Goal: Task Accomplishment & Management: Manage account settings

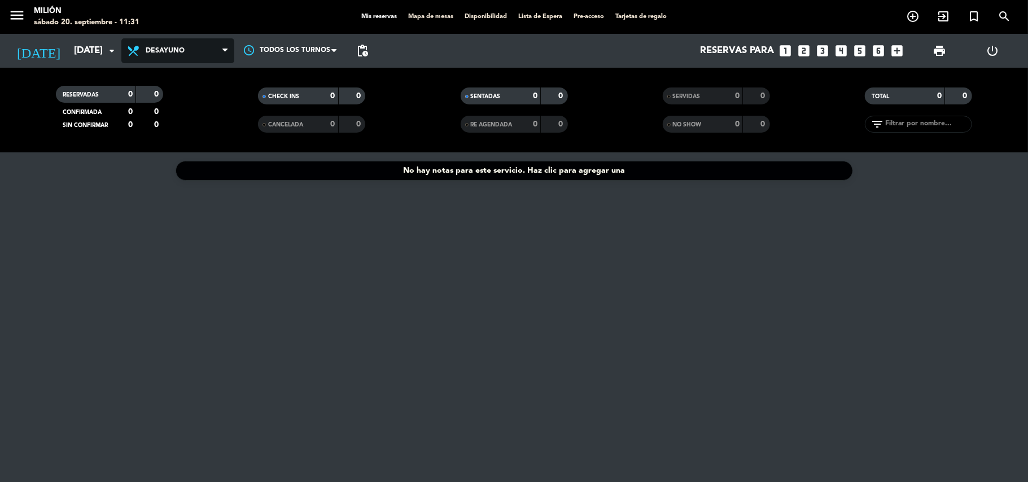
click at [168, 51] on span "Desayuno" at bounding box center [165, 51] width 39 height 8
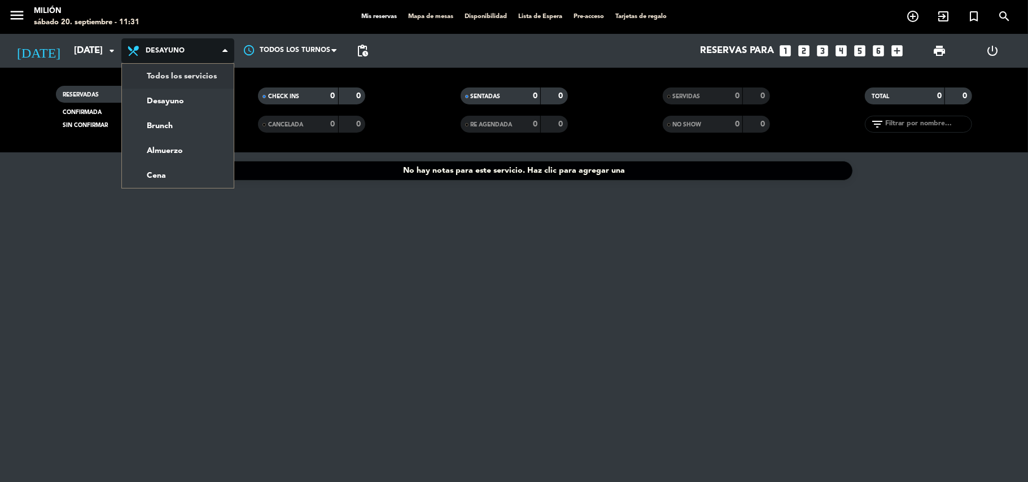
click at [163, 84] on div "menu Milión [DATE] 20. septiembre - 11:31 Mis reservas Mapa de mesas Disponibil…" at bounding box center [514, 76] width 1028 height 152
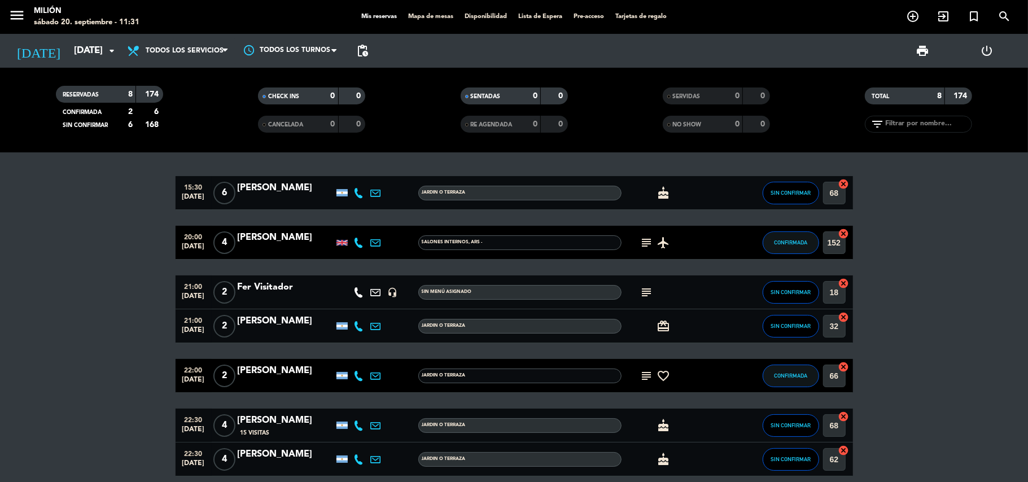
click at [659, 186] on icon "cake" at bounding box center [664, 193] width 14 height 14
click at [659, 187] on icon "cake" at bounding box center [664, 193] width 14 height 14
click at [267, 184] on div "[PERSON_NAME]" at bounding box center [286, 188] width 96 height 15
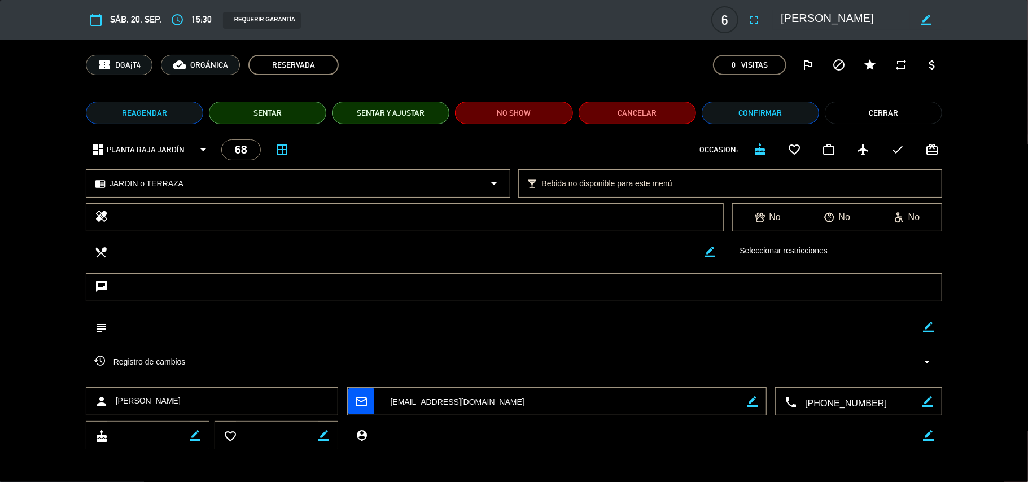
type input "[EMAIL_ADDRESS][DOMAIN_NAME]"
click at [895, 108] on button "Cerrar" at bounding box center [883, 113] width 117 height 23
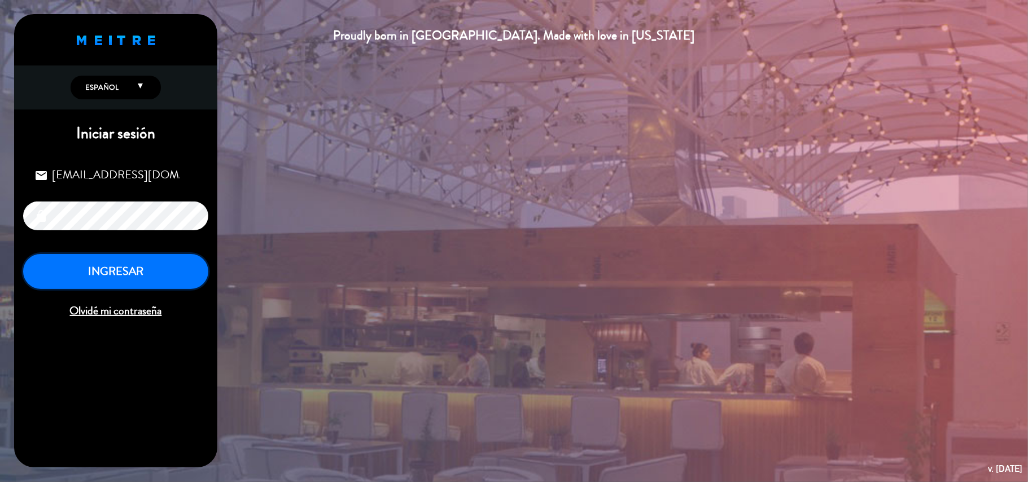
click at [147, 273] on button "INGRESAR" at bounding box center [115, 272] width 185 height 36
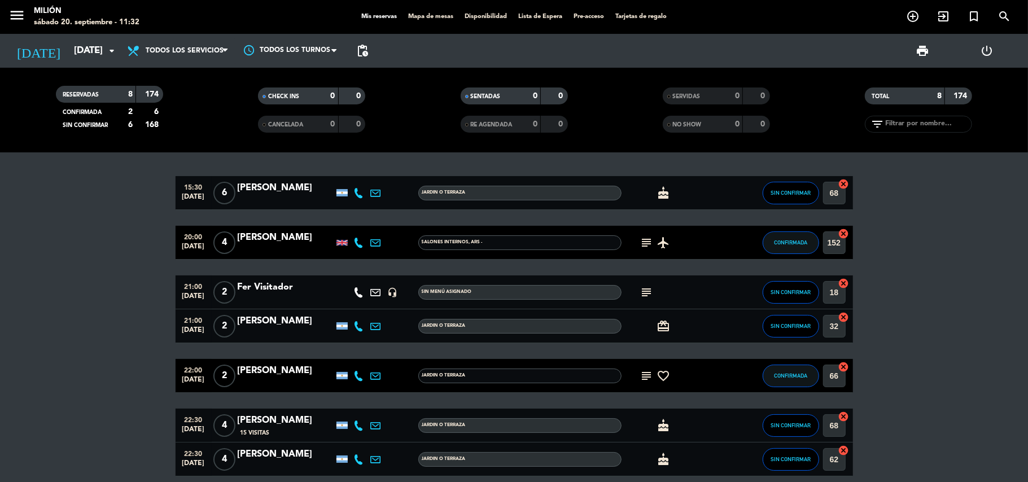
click at [639, 236] on span "subject" at bounding box center [646, 243] width 17 height 14
click at [641, 242] on icon "subject" at bounding box center [647, 243] width 14 height 14
click at [640, 287] on icon "subject" at bounding box center [647, 293] width 14 height 14
click at [648, 377] on icon "subject" at bounding box center [647, 376] width 14 height 14
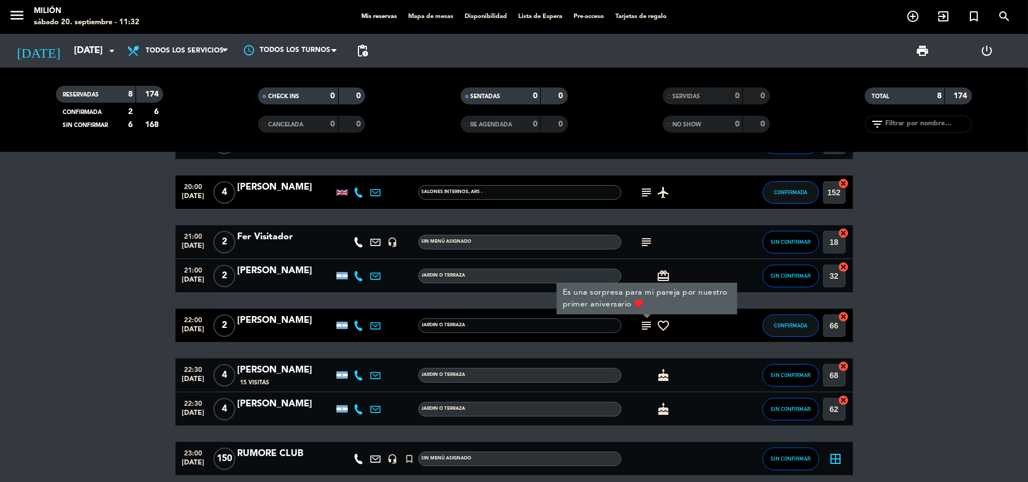
scroll to position [100, 0]
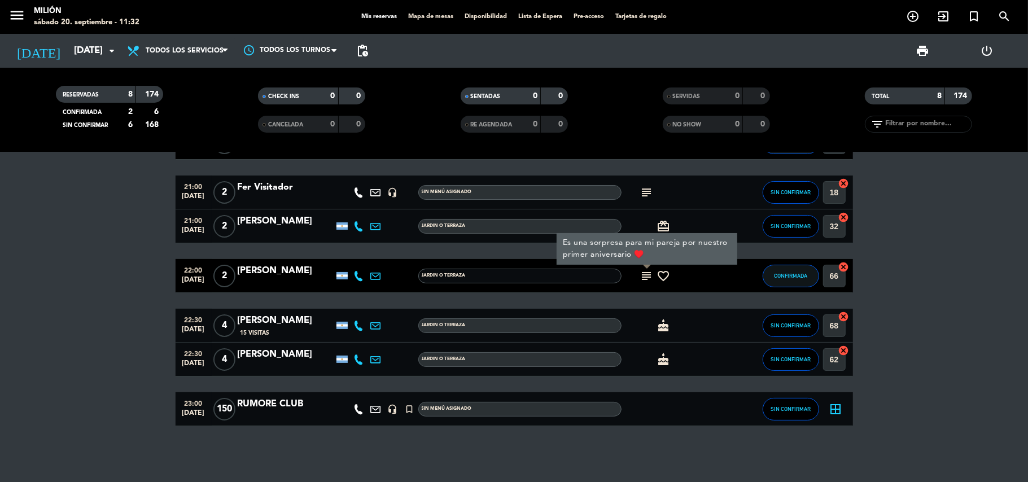
click at [664, 279] on icon "favorite_border" at bounding box center [664, 276] width 14 height 14
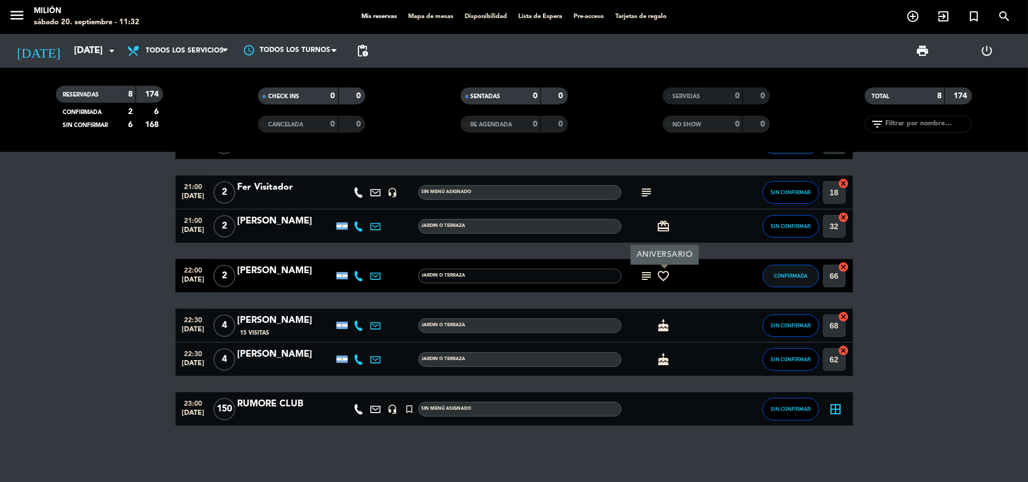
click at [667, 323] on icon "cake" at bounding box center [664, 326] width 14 height 14
click at [667, 360] on icon "cake" at bounding box center [664, 360] width 14 height 14
click at [252, 404] on div "RUMORE CLUB" at bounding box center [286, 404] width 96 height 15
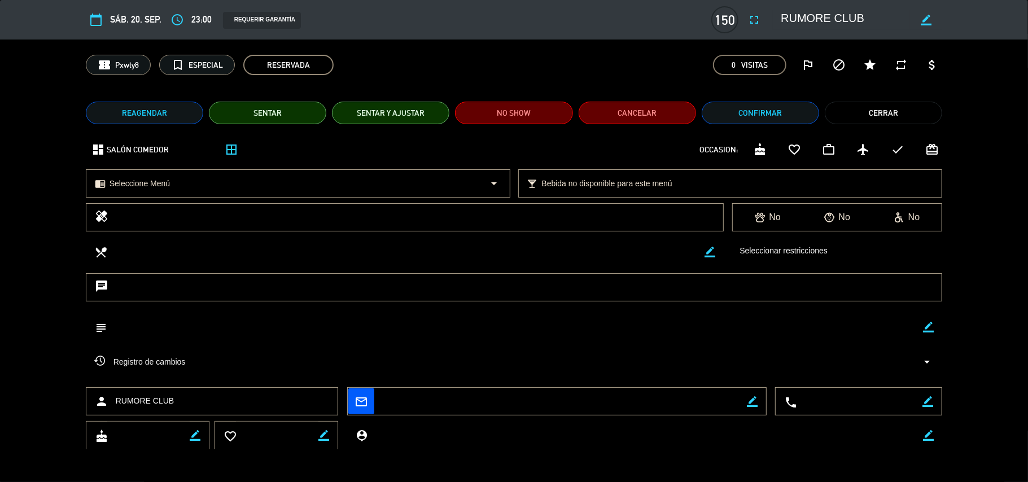
scroll to position [1, 0]
click at [906, 105] on button "Cerrar" at bounding box center [883, 112] width 117 height 23
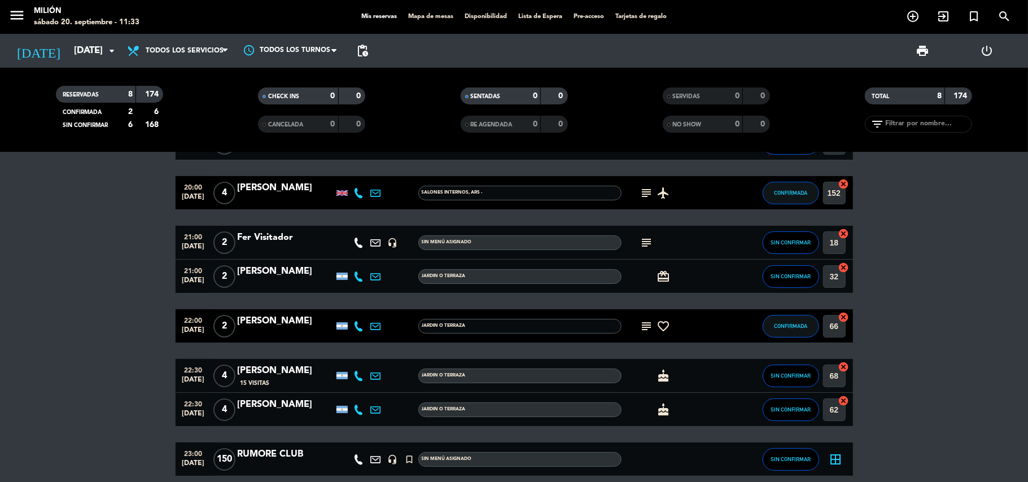
scroll to position [0, 0]
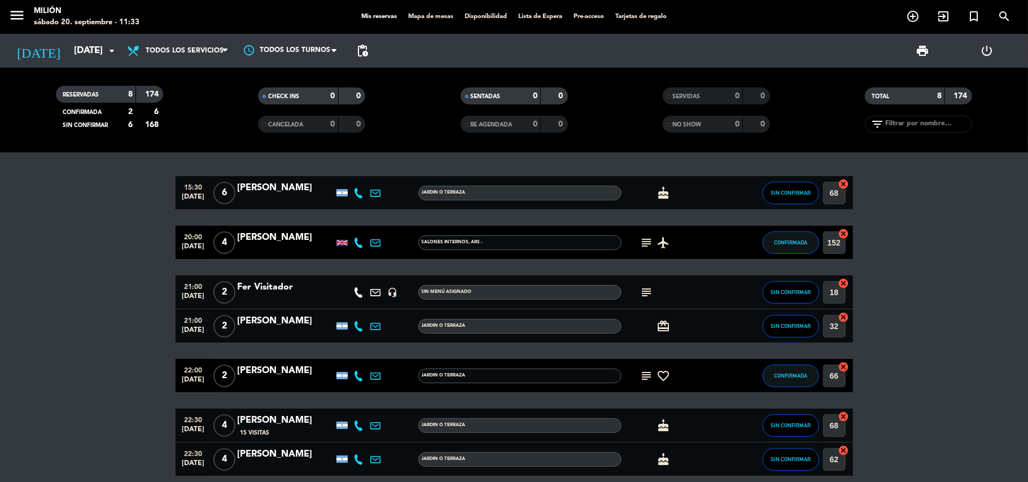
click at [659, 240] on icon "airplanemode_active" at bounding box center [664, 243] width 14 height 14
click at [645, 242] on icon "subject" at bounding box center [647, 243] width 14 height 14
click at [676, 246] on div "subject One person is pescatarian airplanemode_active" at bounding box center [672, 242] width 102 height 33
